Goal: Task Accomplishment & Management: Manage account settings

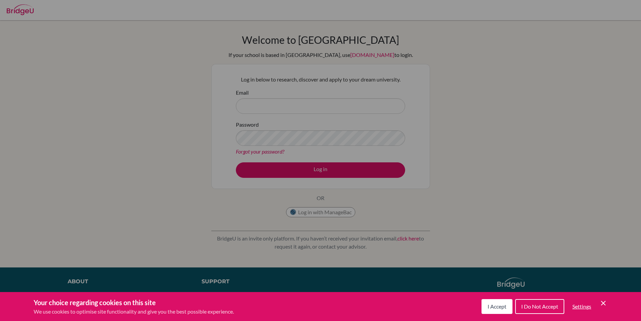
click at [492, 303] on span "I Accept" at bounding box center [496, 306] width 19 height 6
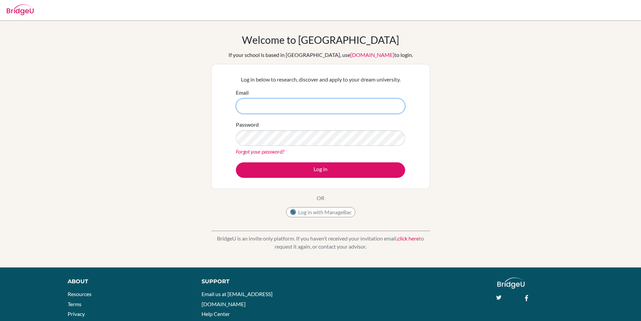
click at [285, 107] on input "Email" at bounding box center [320, 105] width 169 height 15
type input "javzandulam.khorolsuren@elite.edu.mn"
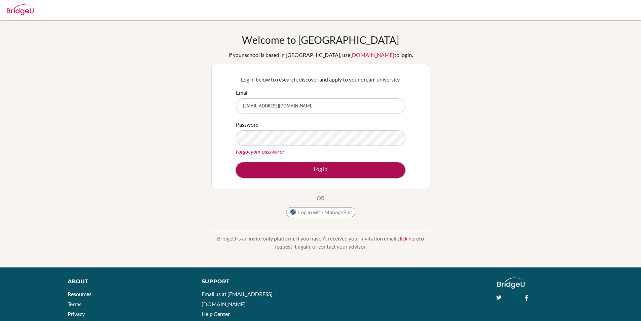
click at [308, 172] on button "Log in" at bounding box center [320, 169] width 169 height 15
click at [322, 171] on button "Log in" at bounding box center [320, 169] width 169 height 15
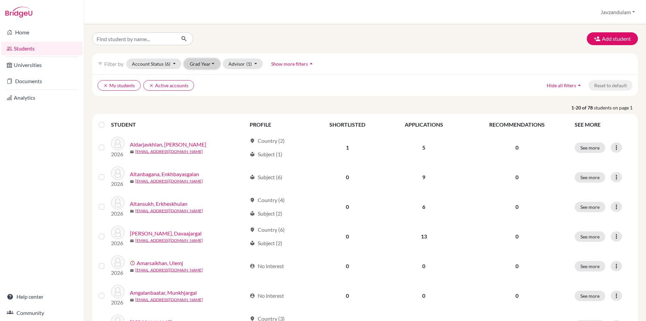
click at [209, 65] on button "Grad Year" at bounding box center [202, 64] width 36 height 10
click at [202, 144] on span "2021" at bounding box center [198, 143] width 12 height 8
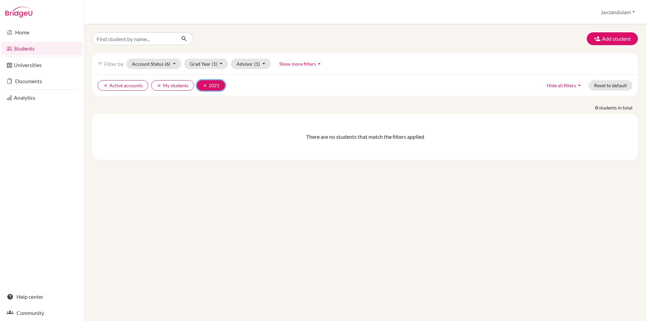
click at [204, 86] on icon "clear" at bounding box center [204, 85] width 5 height 5
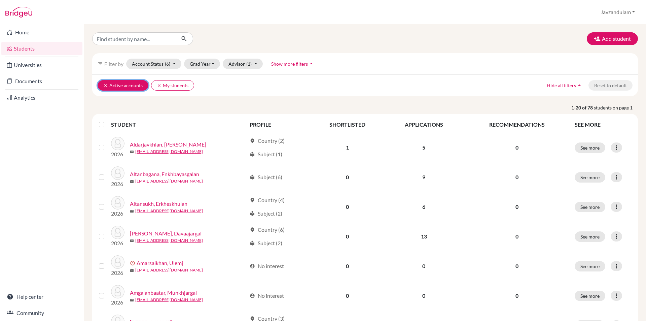
click at [106, 86] on icon "clear" at bounding box center [105, 85] width 5 height 5
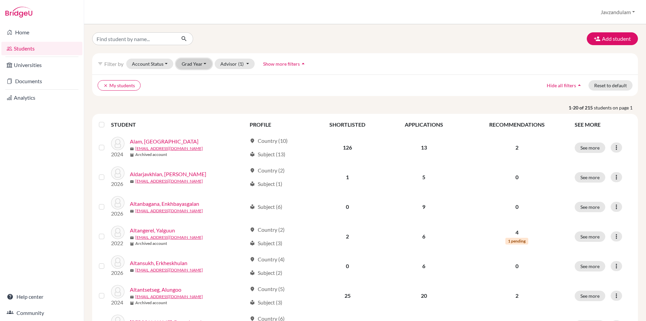
click at [200, 66] on button "Grad Year" at bounding box center [194, 64] width 36 height 10
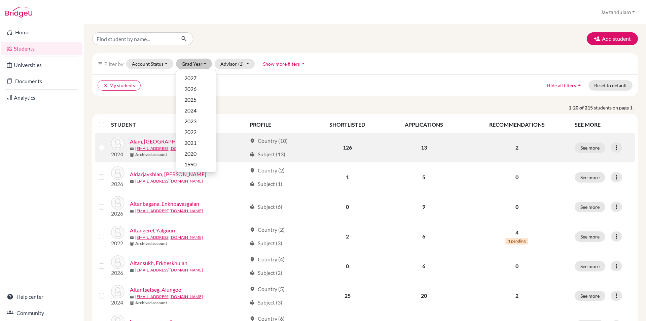
click at [148, 143] on link "Alam, Ukasha" at bounding box center [164, 141] width 69 height 8
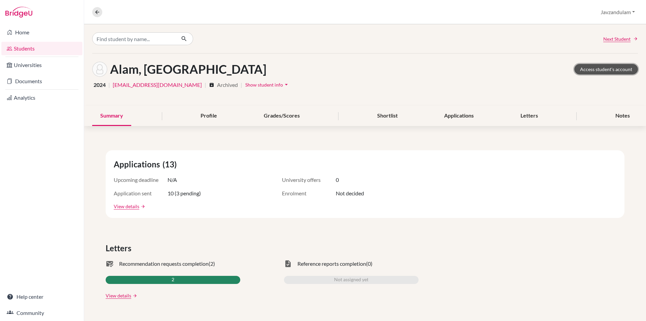
click at [586, 68] on link "Access student's account" at bounding box center [606, 69] width 64 height 10
click at [39, 83] on link "Documents" at bounding box center [41, 80] width 81 height 13
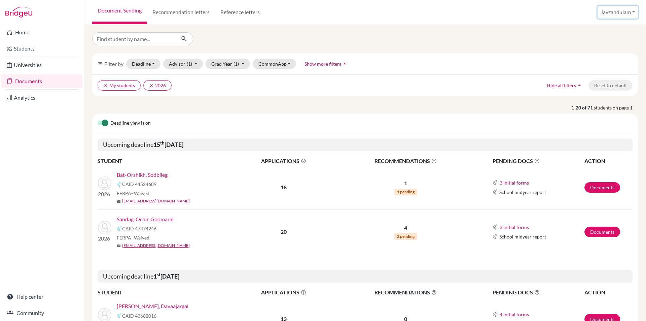
click at [623, 14] on button "Javzandulam" at bounding box center [617, 12] width 40 height 13
click at [597, 55] on button "Log out" at bounding box center [612, 54] width 53 height 11
